Goal: Find specific page/section: Find specific page/section

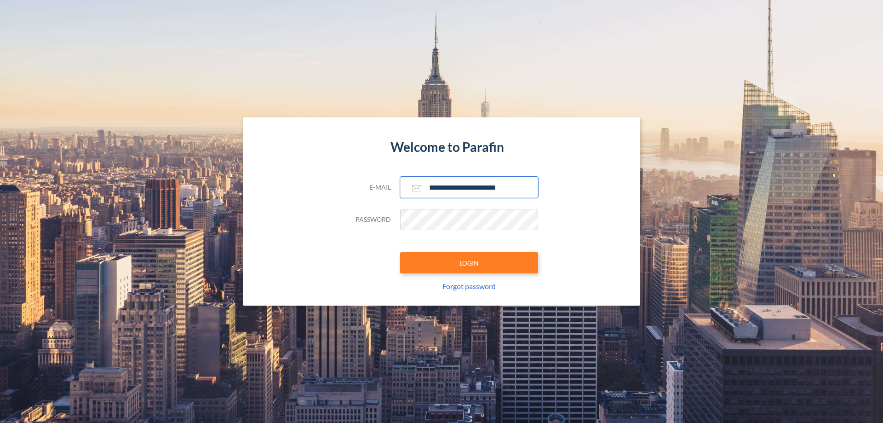
type input "**********"
click at [469, 263] on button "LOGIN" at bounding box center [469, 262] width 138 height 21
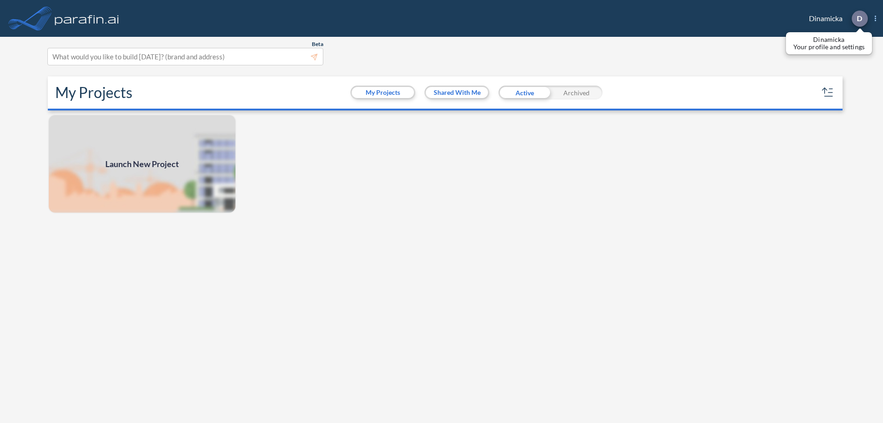
click at [859, 18] on p "D" at bounding box center [860, 18] width 6 height 8
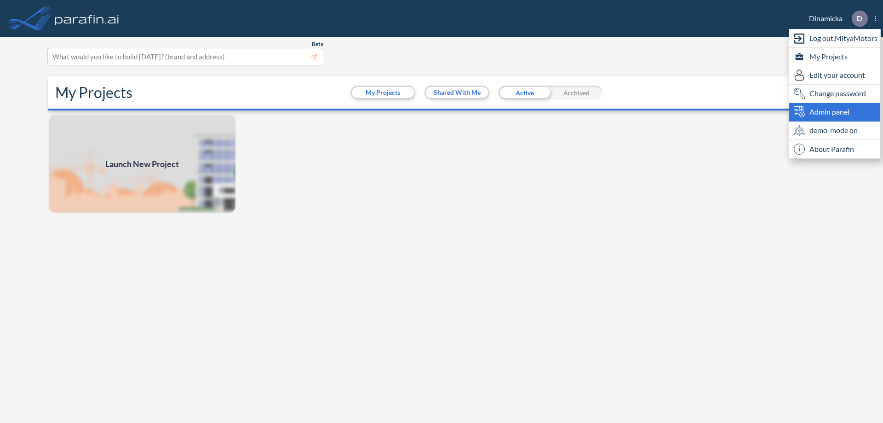
click at [835, 112] on span "Admin panel" at bounding box center [830, 111] width 40 height 11
